Goal: Task Accomplishment & Management: Manage account settings

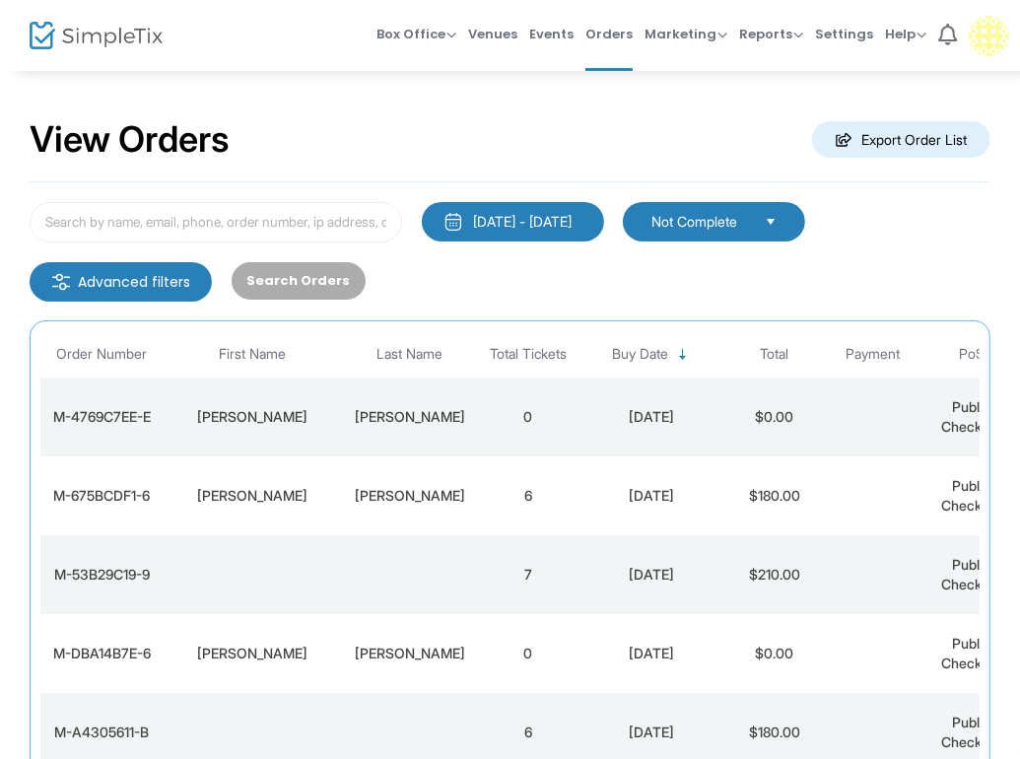
click at [757, 228] on span "Not Complete" at bounding box center [700, 222] width 113 height 22
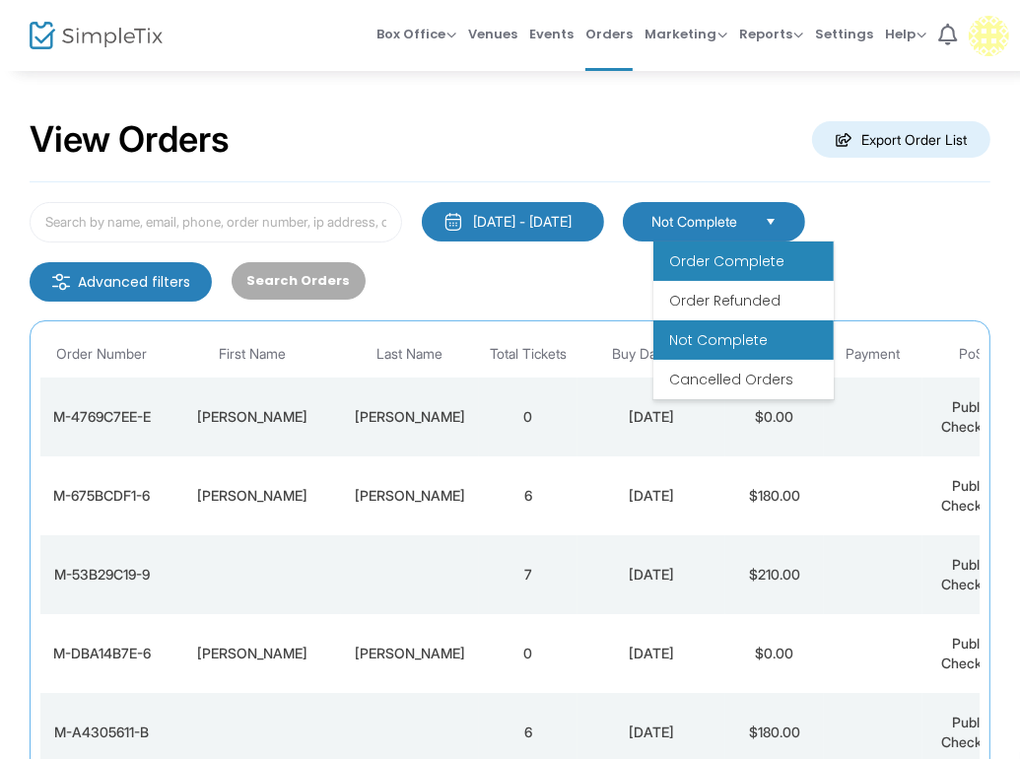
click at [711, 265] on span "Order Complete" at bounding box center [726, 261] width 115 height 20
